Goal: Task Accomplishment & Management: Use online tool/utility

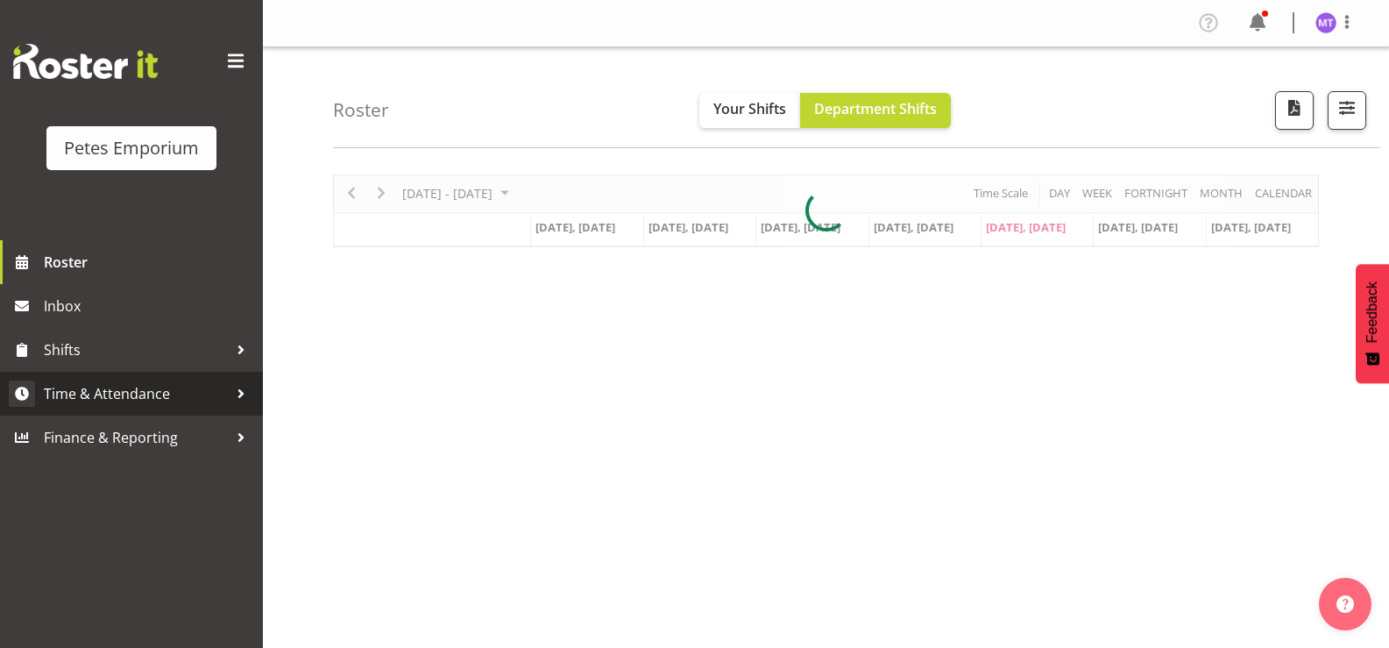
click at [192, 379] on link "Time & Attendance" at bounding box center [131, 394] width 263 height 44
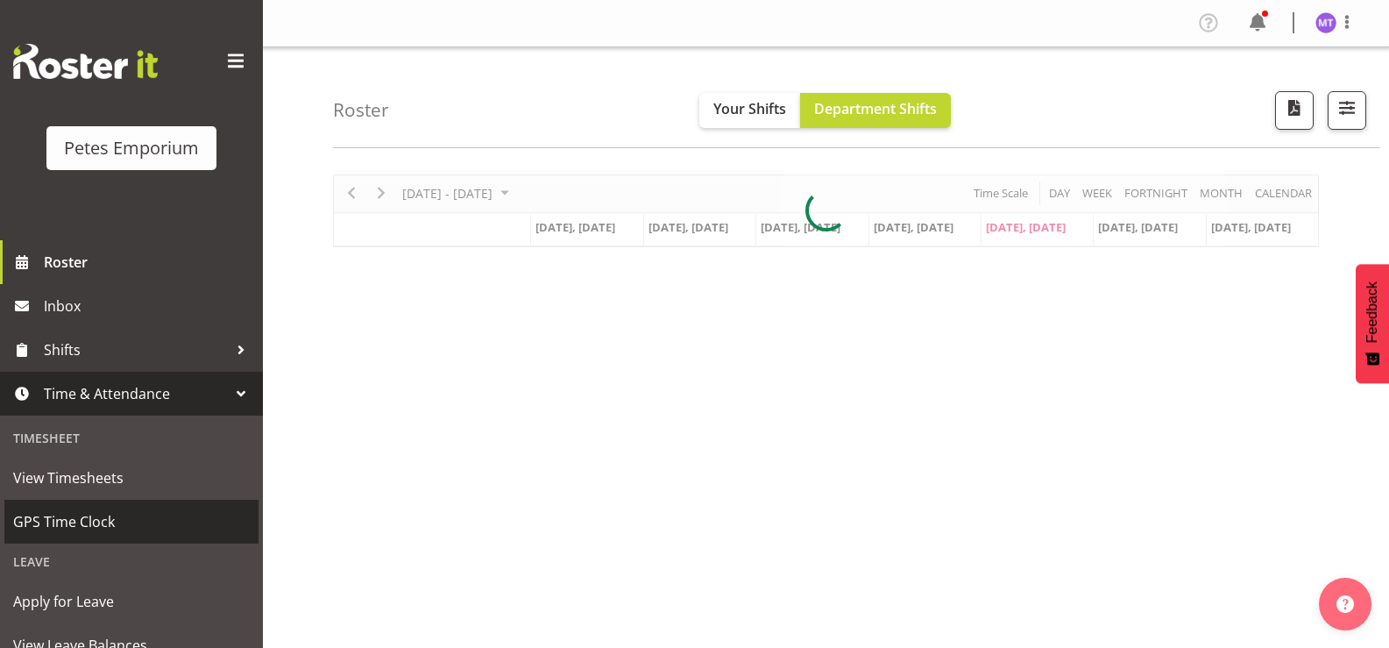
click at [119, 501] on link "GPS Time Clock" at bounding box center [131, 522] width 254 height 44
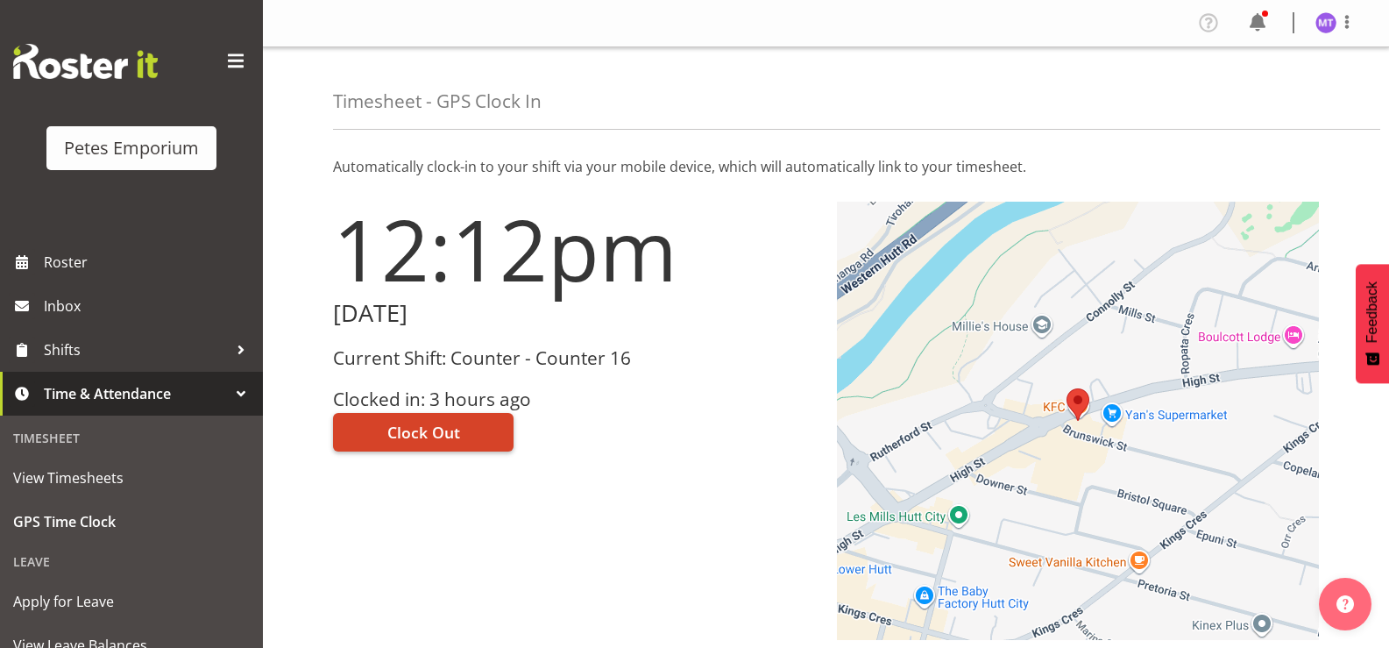
click at [422, 430] on span "Clock Out" at bounding box center [423, 432] width 73 height 23
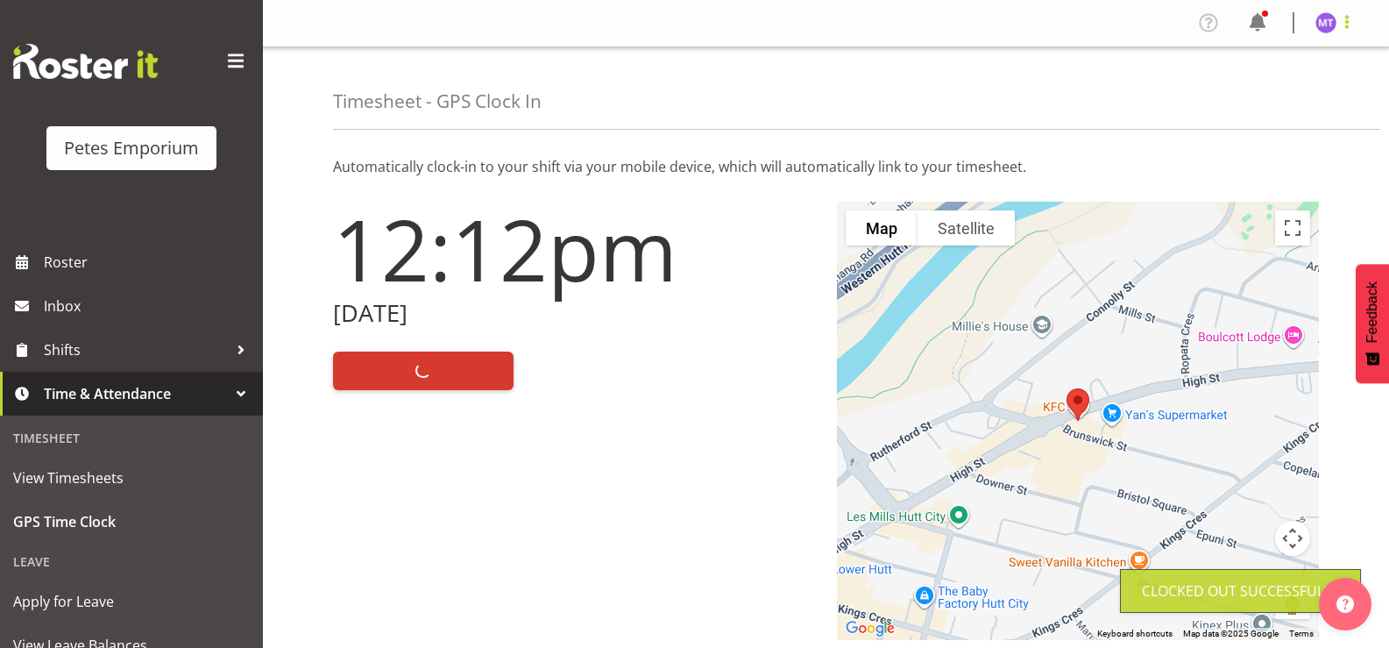
click at [1350, 31] on span at bounding box center [1347, 21] width 21 height 21
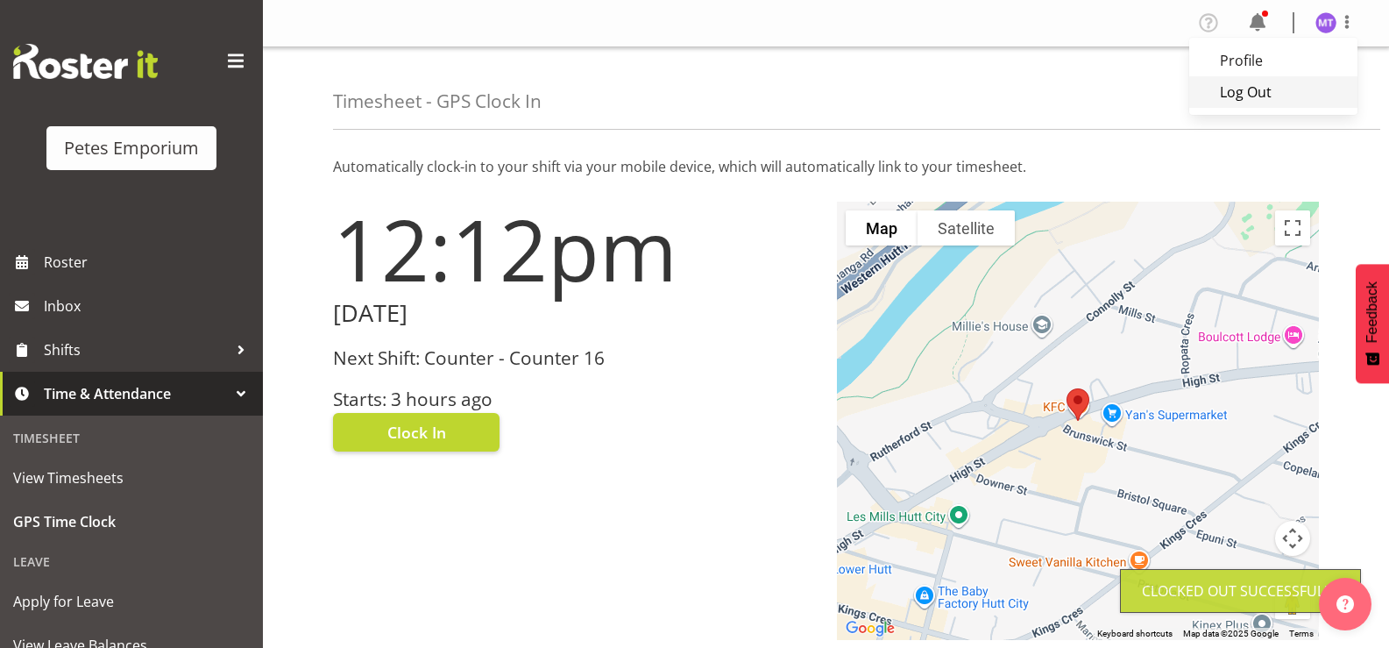
click at [1284, 101] on link "Log Out" at bounding box center [1274, 92] width 168 height 32
